Goal: Check status

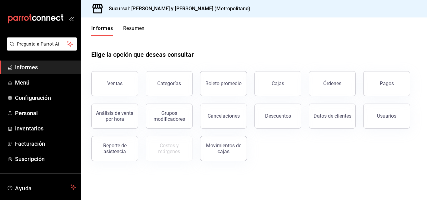
click at [122, 86] on button "Ventas" at bounding box center [114, 83] width 47 height 25
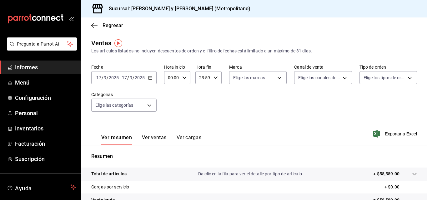
click at [188, 78] on div "00:00 Hora inicio" at bounding box center [177, 77] width 26 height 13
click at [169, 121] on font "04" at bounding box center [170, 122] width 5 height 5
type input "04:00"
click at [284, 121] on div at bounding box center [213, 100] width 427 height 200
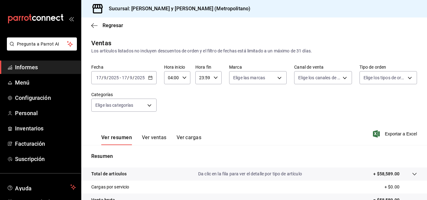
scroll to position [62, 0]
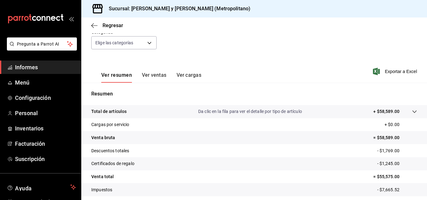
drag, startPoint x: 406, startPoint y: 110, endPoint x: 408, endPoint y: 114, distance: 5.0
click at [406, 110] on div at bounding box center [407, 111] width 17 height 7
